Goal: Navigation & Orientation: Find specific page/section

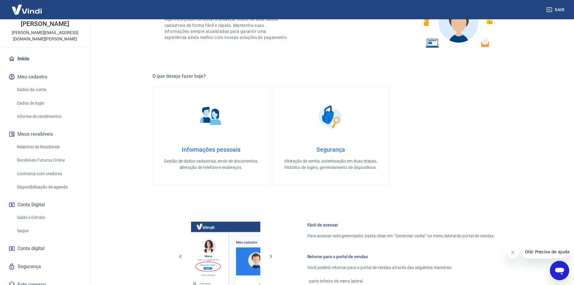
scroll to position [120, 0]
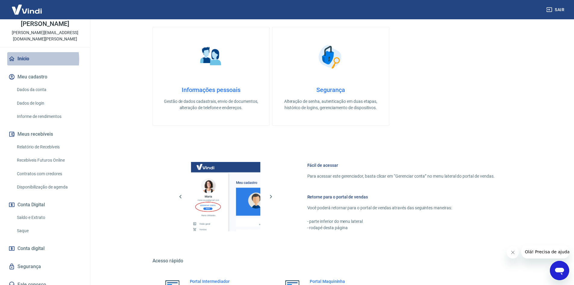
click at [31, 53] on link "Início" at bounding box center [45, 58] width 76 height 13
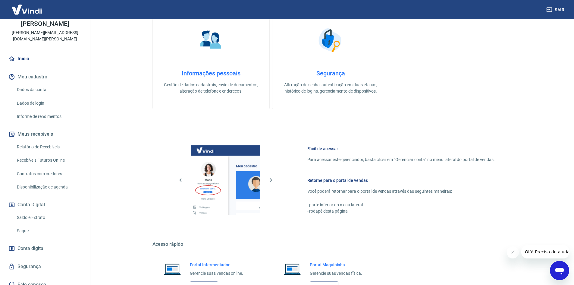
scroll to position [185, 0]
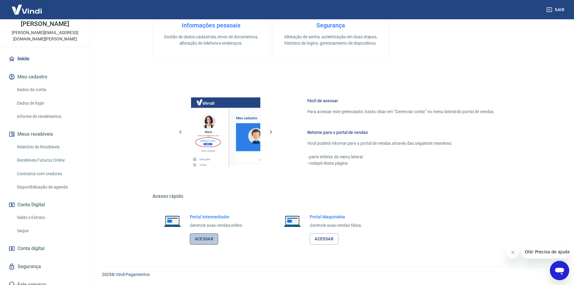
click at [211, 241] on link "Acessar" at bounding box center [204, 238] width 29 height 11
